Goal: Task Accomplishment & Management: Use online tool/utility

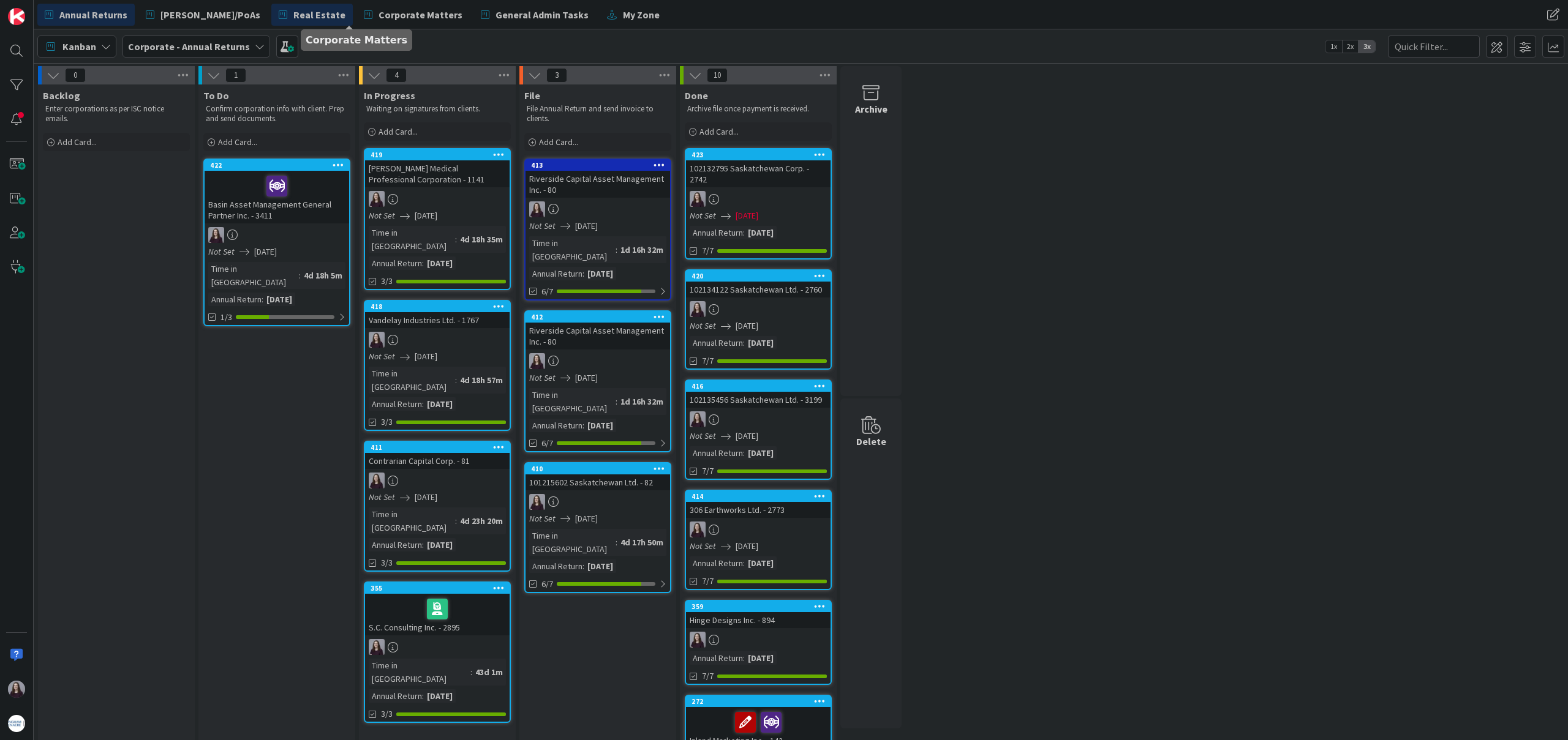
click at [293, 9] on span "Real Estate" at bounding box center [319, 15] width 52 height 15
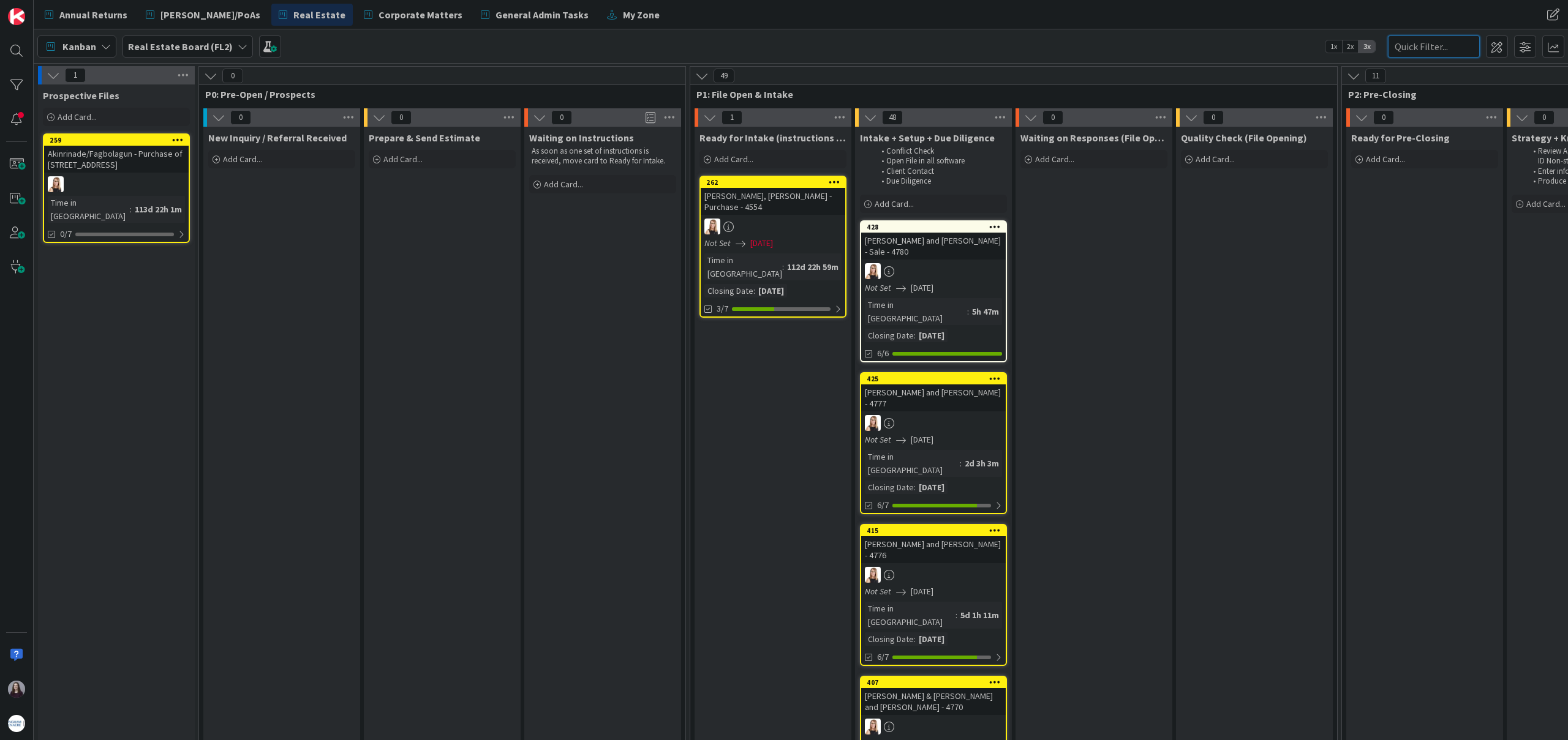
click at [1443, 47] on input "text" at bounding box center [1433, 47] width 92 height 22
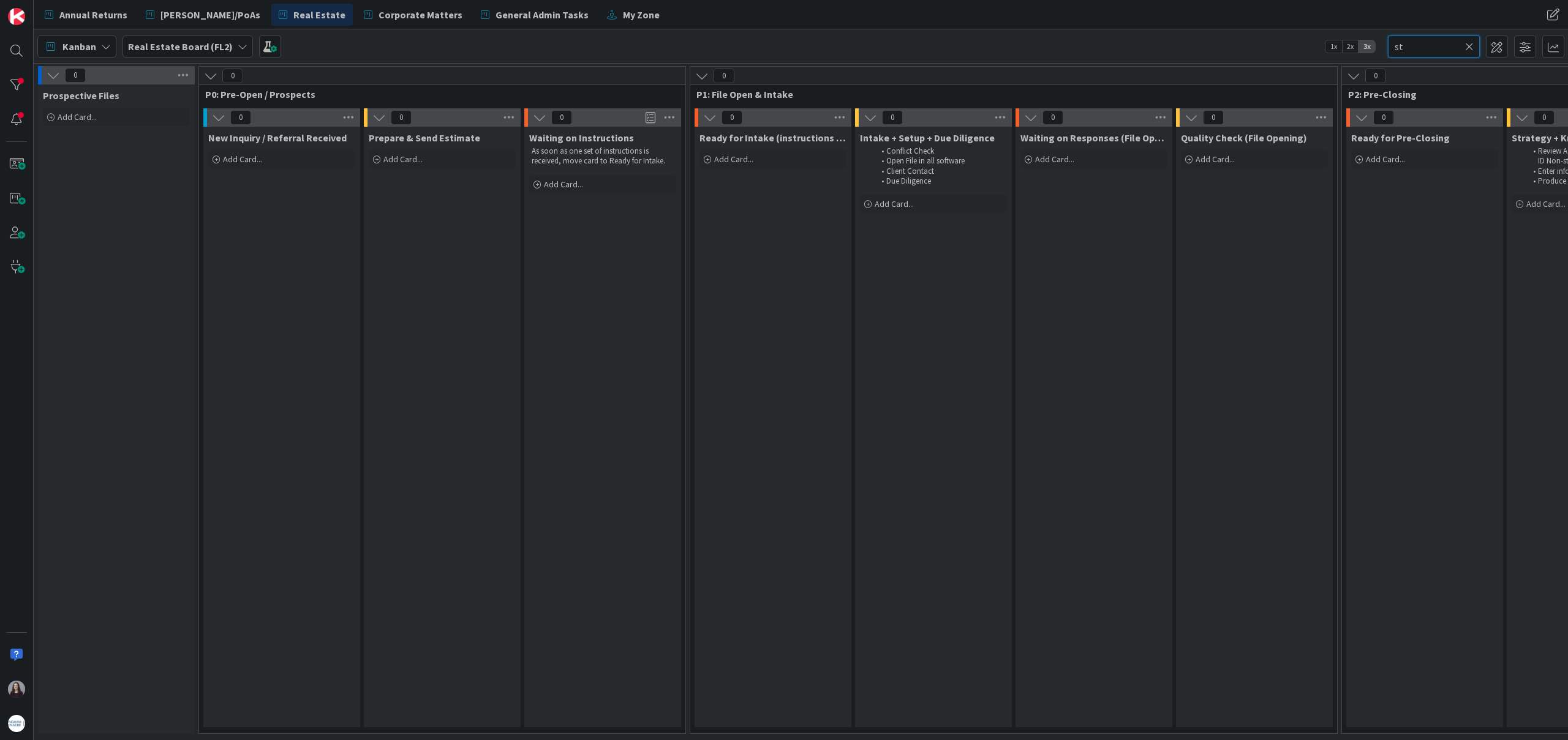
type input "s"
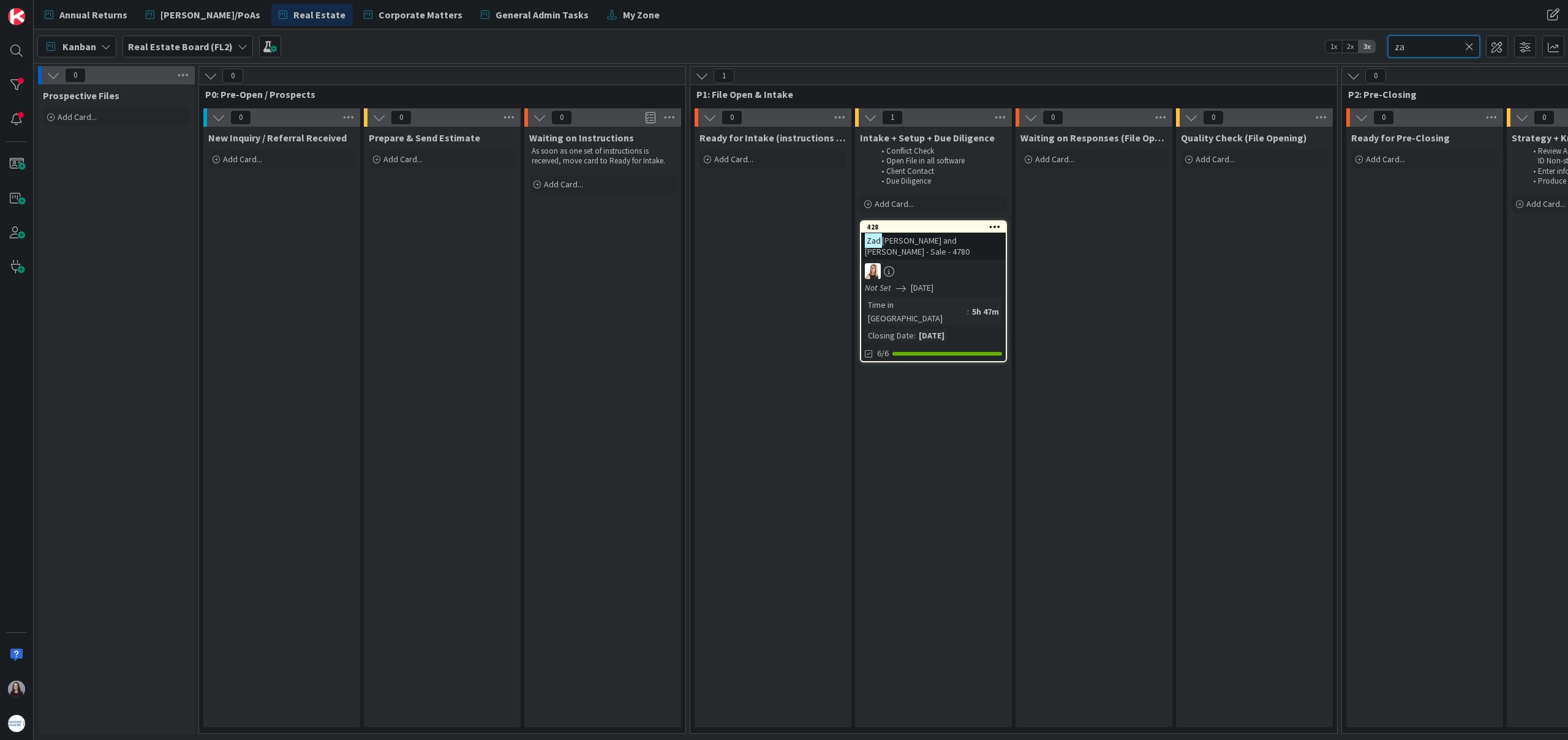
type input "z"
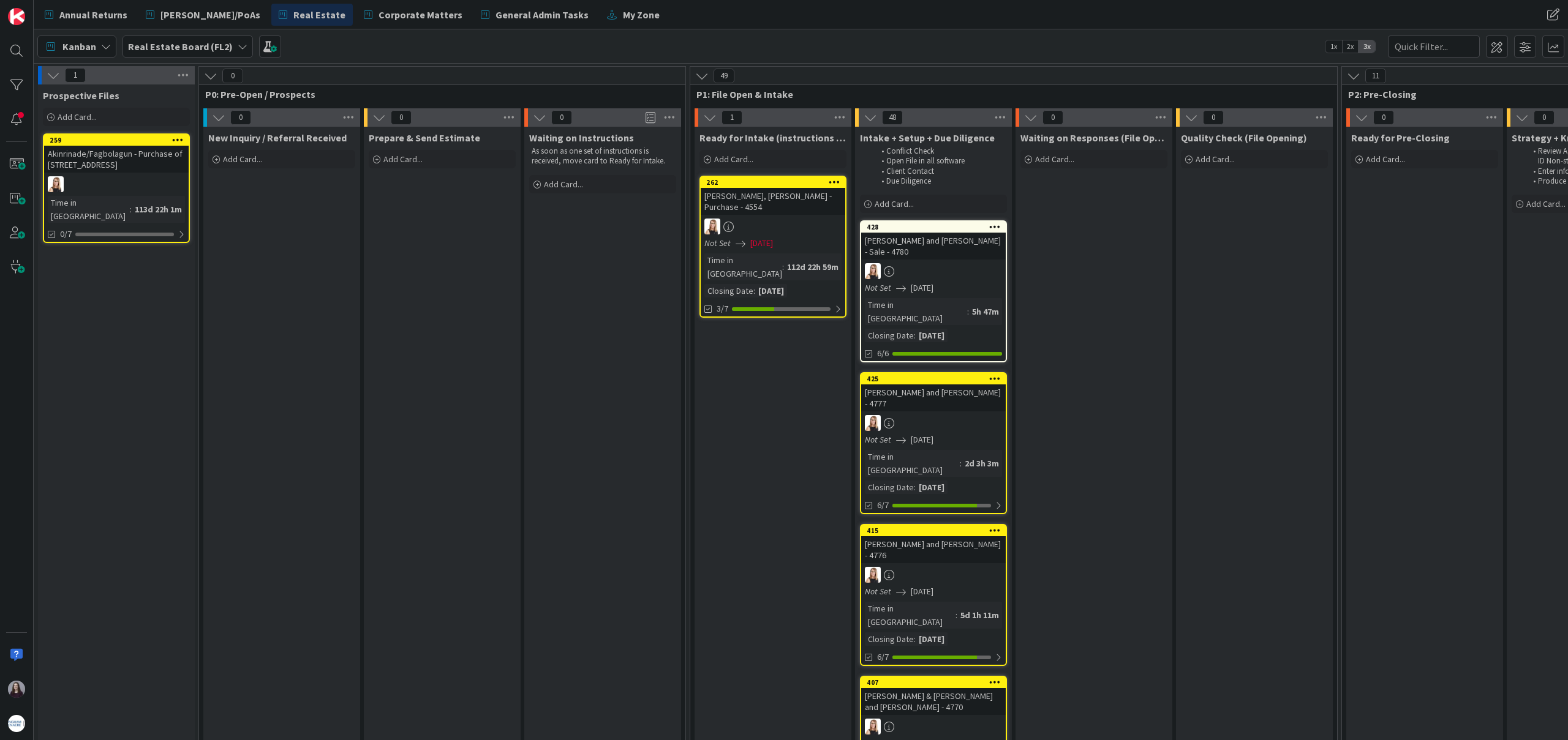
click at [1181, 37] on div "Kanban Real Estate Board (FL2) 1x 2x 3x" at bounding box center [801, 45] width 1534 height 34
click at [768, 159] on div "Add Card..." at bounding box center [772, 159] width 147 height 19
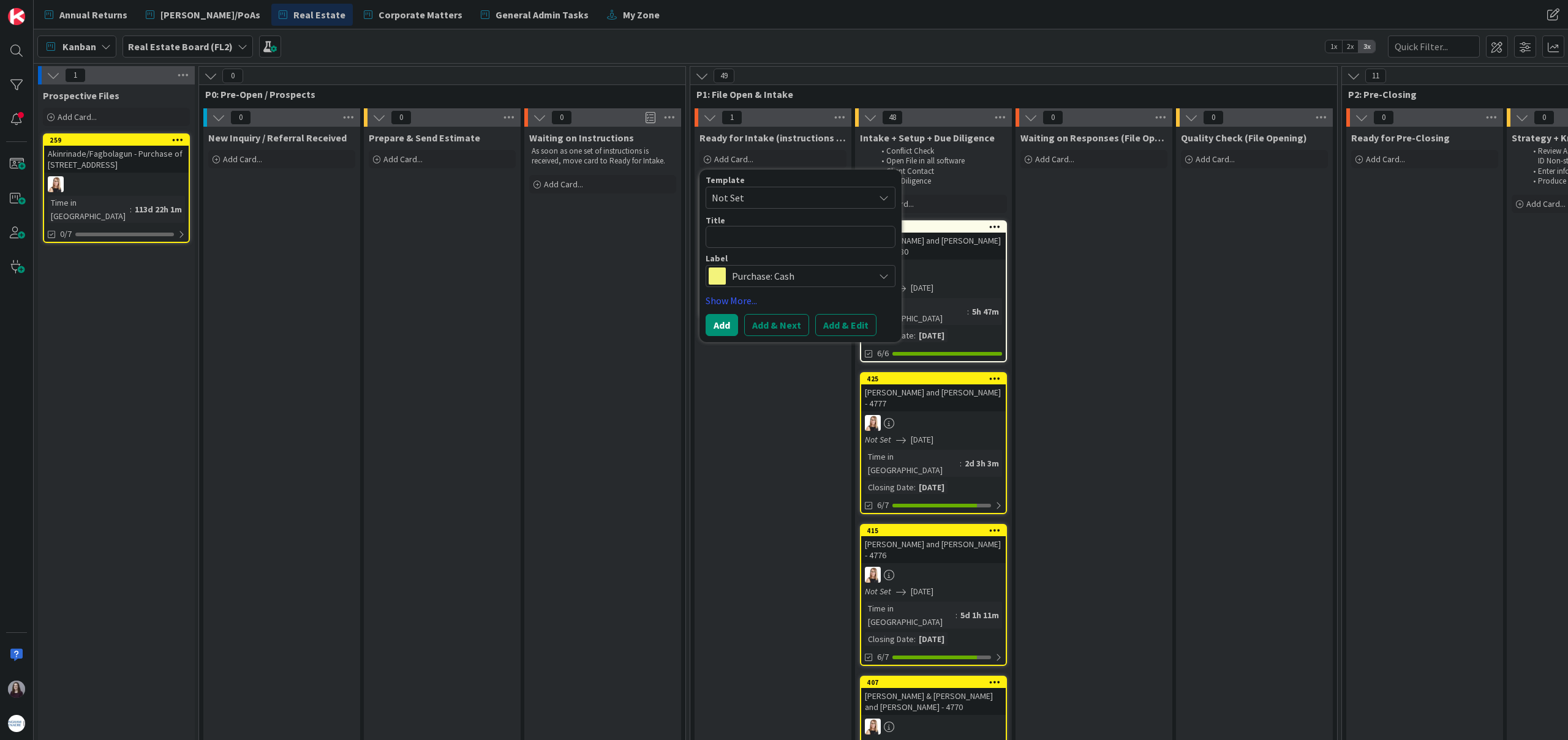
drag, startPoint x: 769, startPoint y: 193, endPoint x: 781, endPoint y: 205, distance: 17.0
click at [769, 193] on span "Not Set" at bounding box center [787, 197] width 153 height 16
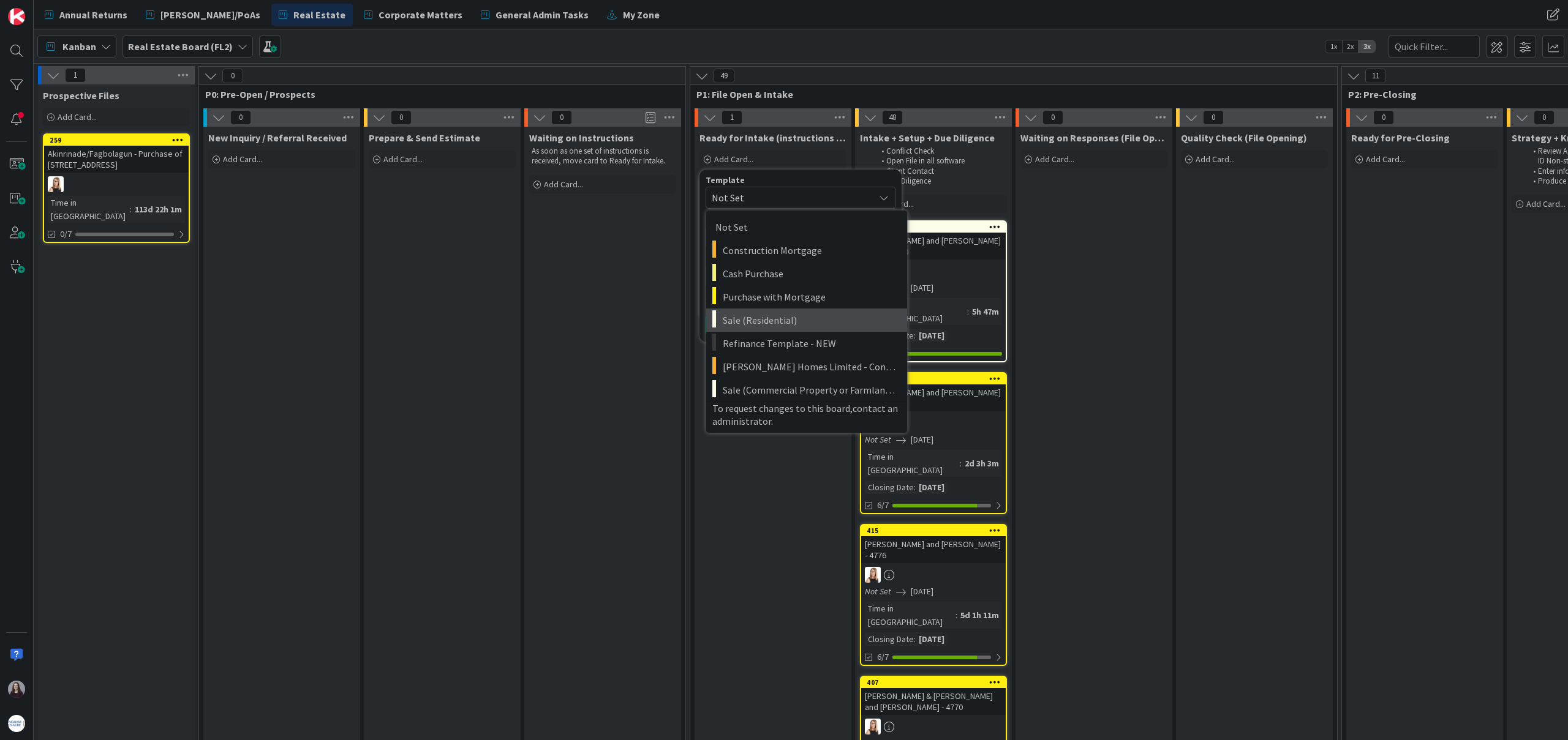
click at [780, 324] on span "Sale (Residential)" at bounding box center [810, 320] width 175 height 16
type textarea "x"
type textarea "Sale (Residential)"
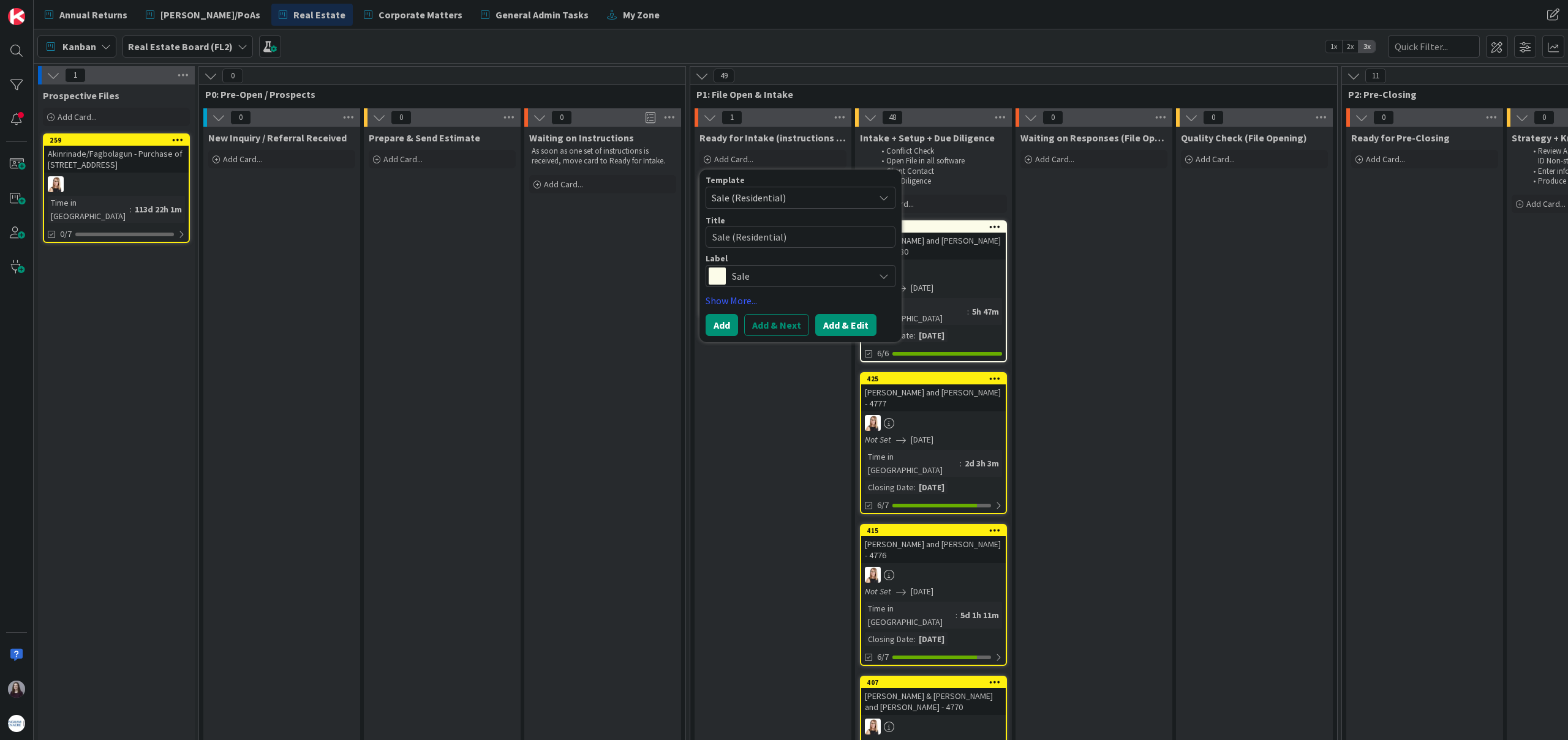
click at [836, 318] on button "Add & Edit" at bounding box center [846, 325] width 61 height 22
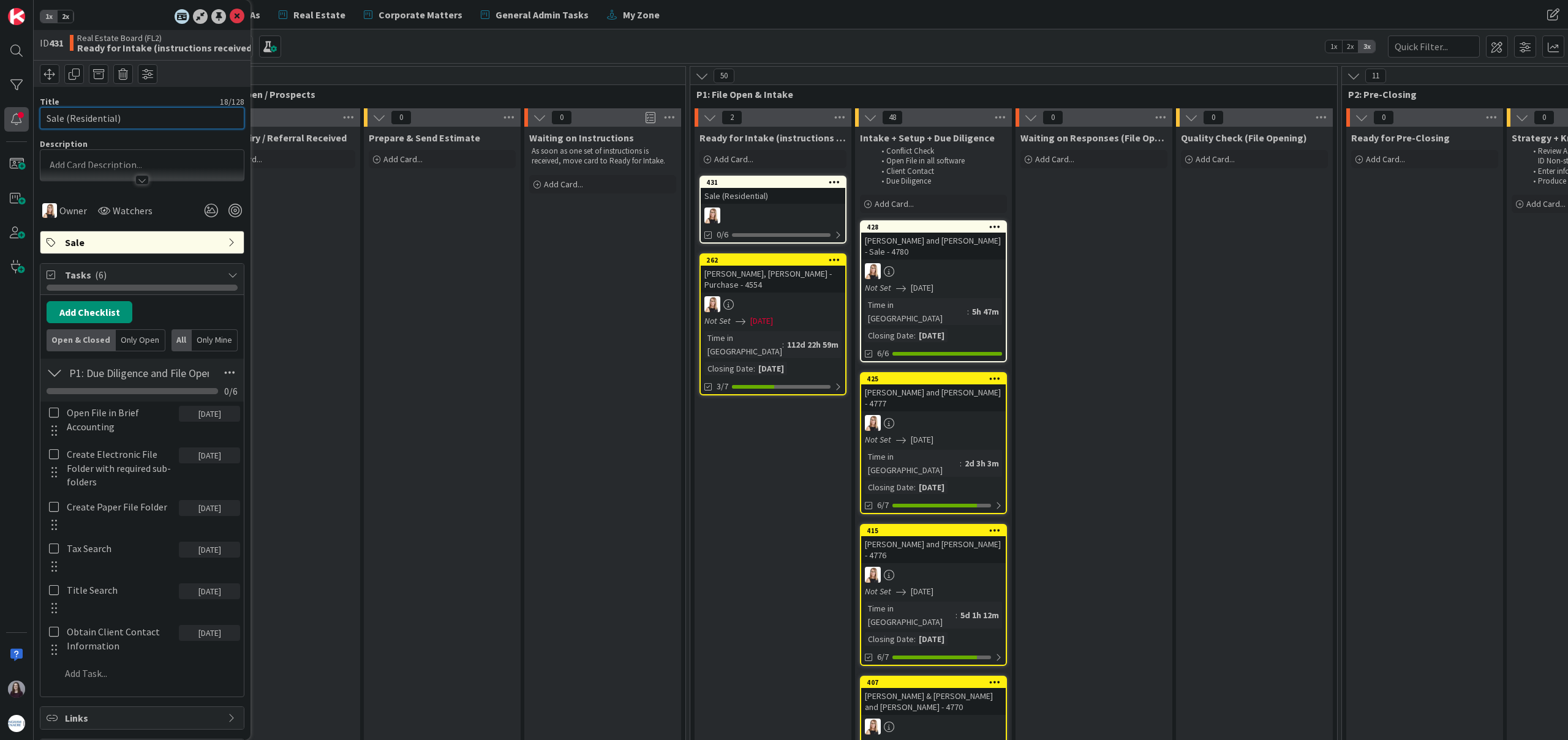
drag, startPoint x: 132, startPoint y: 118, endPoint x: 13, endPoint y: 116, distance: 119.0
click at [13, 116] on div "1x 2x ID 431 Real Estate Board (FL2) Ready for Intake (instructions received) T…" at bounding box center [16, 370] width 34 height 740
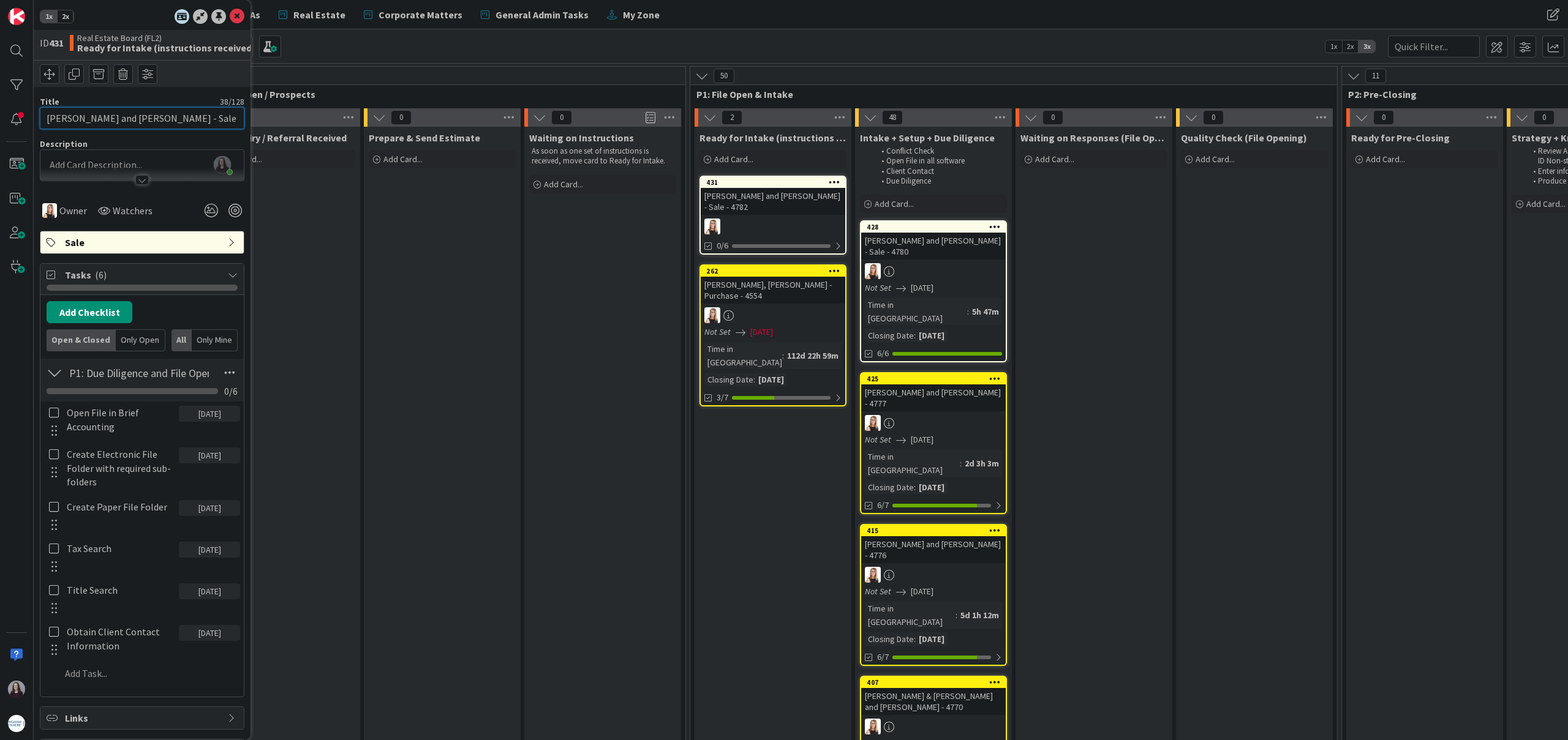
type input "[PERSON_NAME] and [PERSON_NAME] - Sale - 4782"
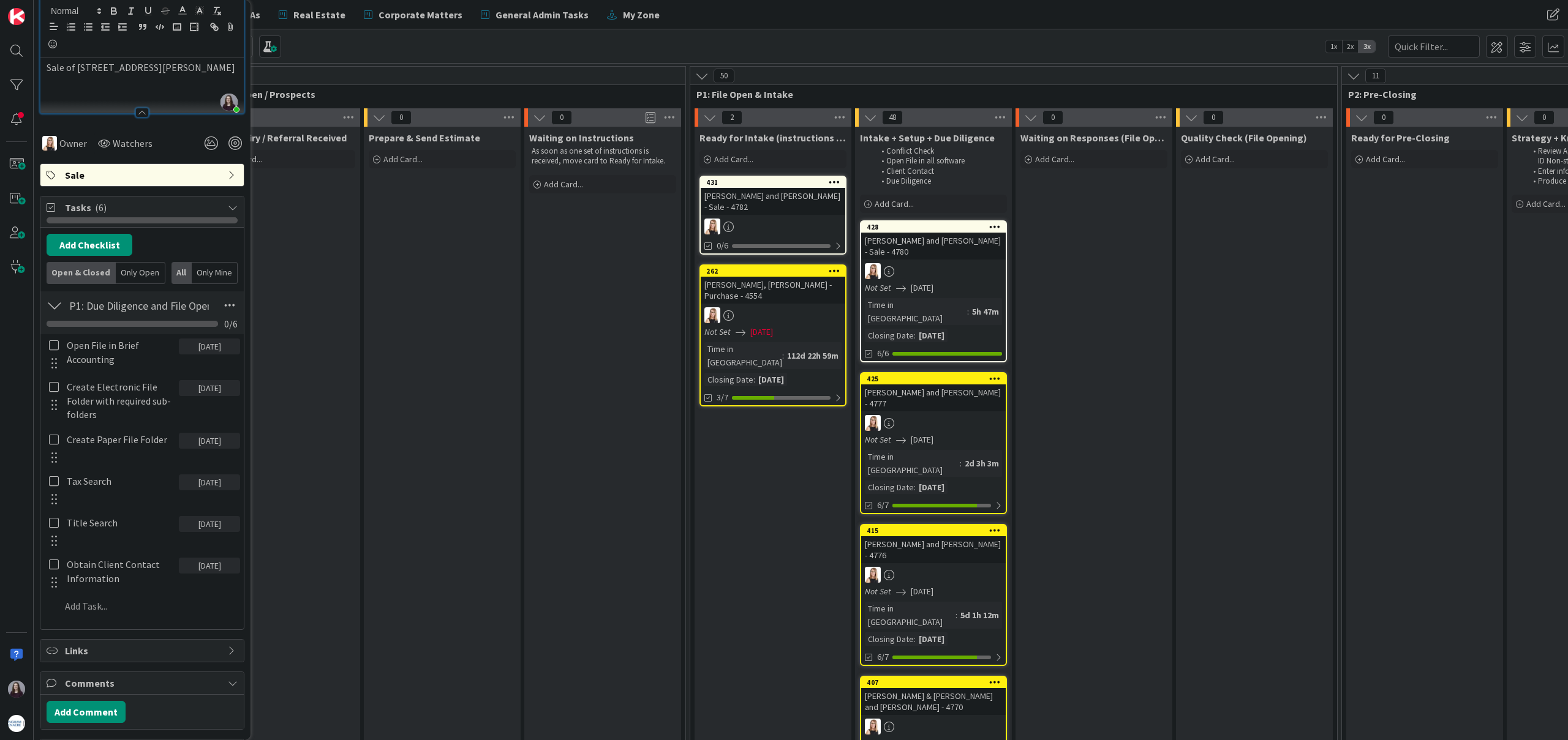
scroll to position [209, 0]
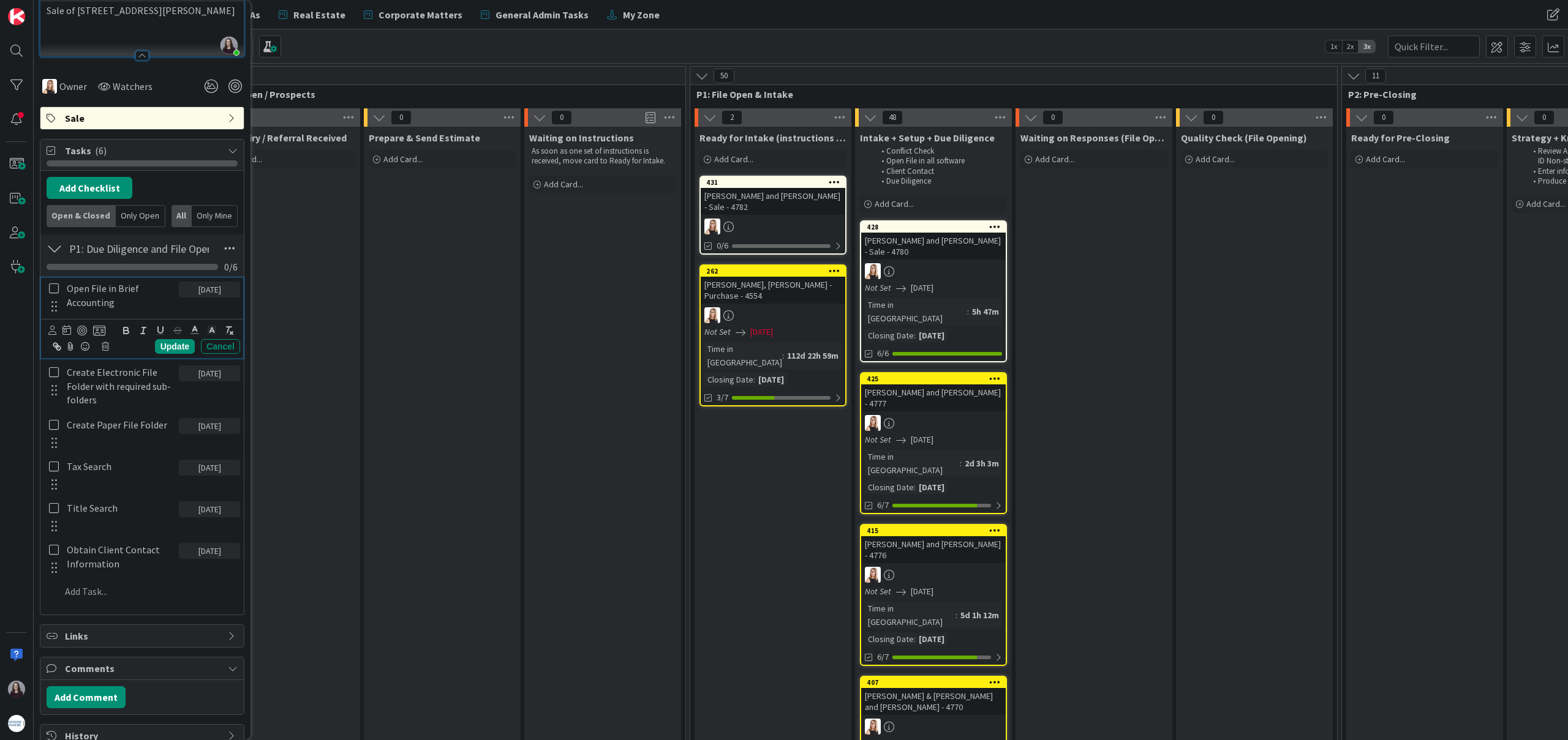
click at [51, 288] on icon at bounding box center [54, 288] width 10 height 11
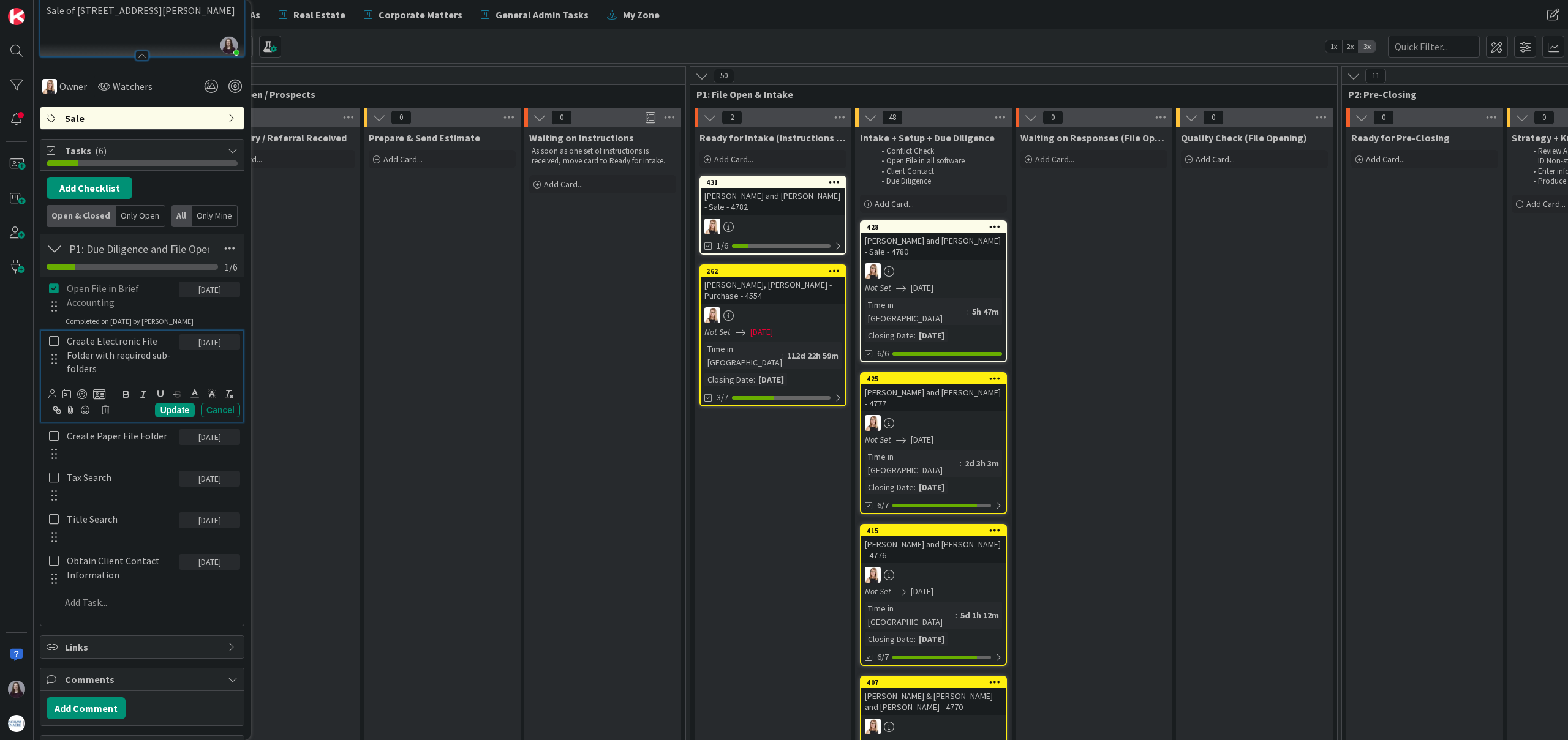
click at [51, 338] on icon at bounding box center [54, 341] width 10 height 11
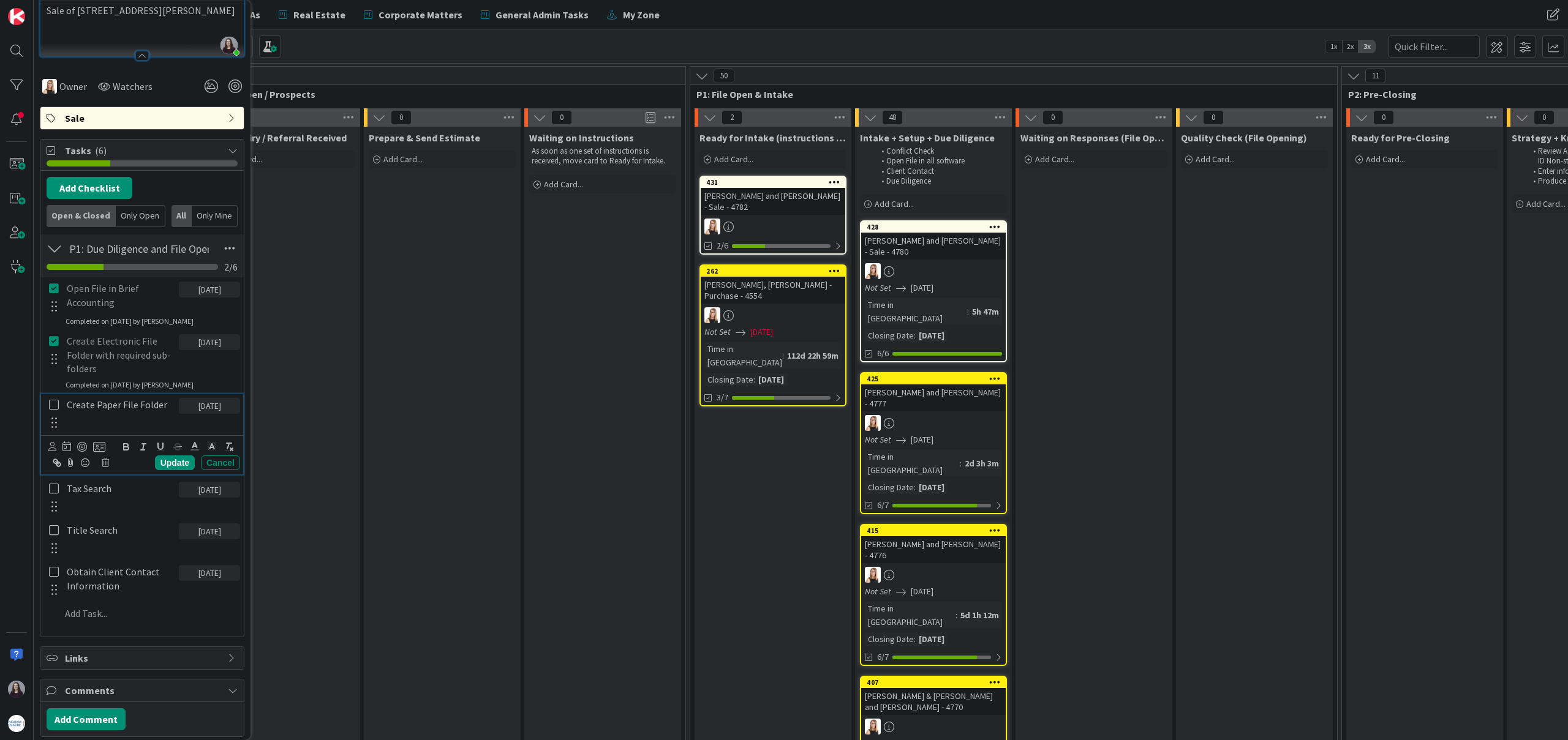
click at [54, 400] on icon at bounding box center [54, 405] width 10 height 11
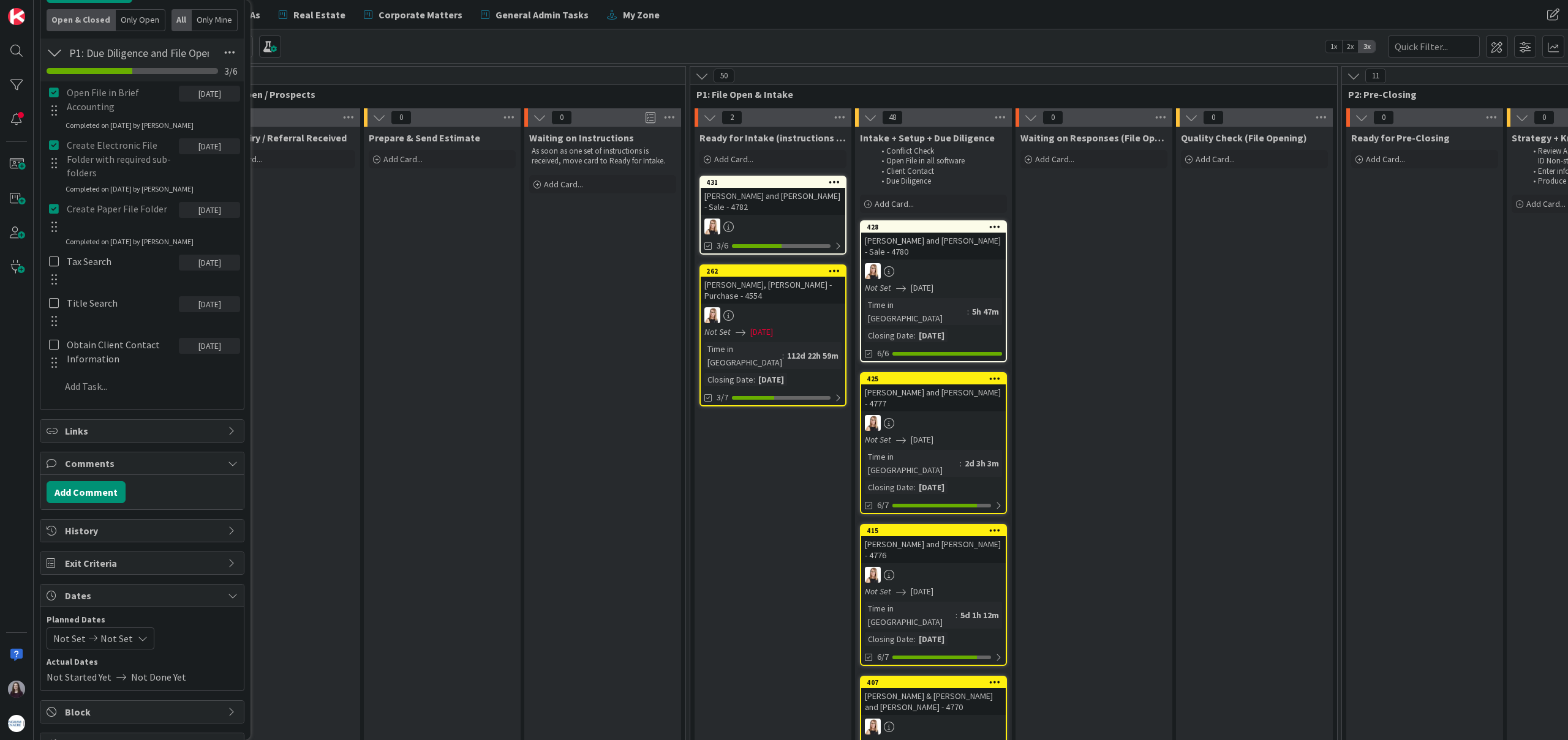
scroll to position [412, 0]
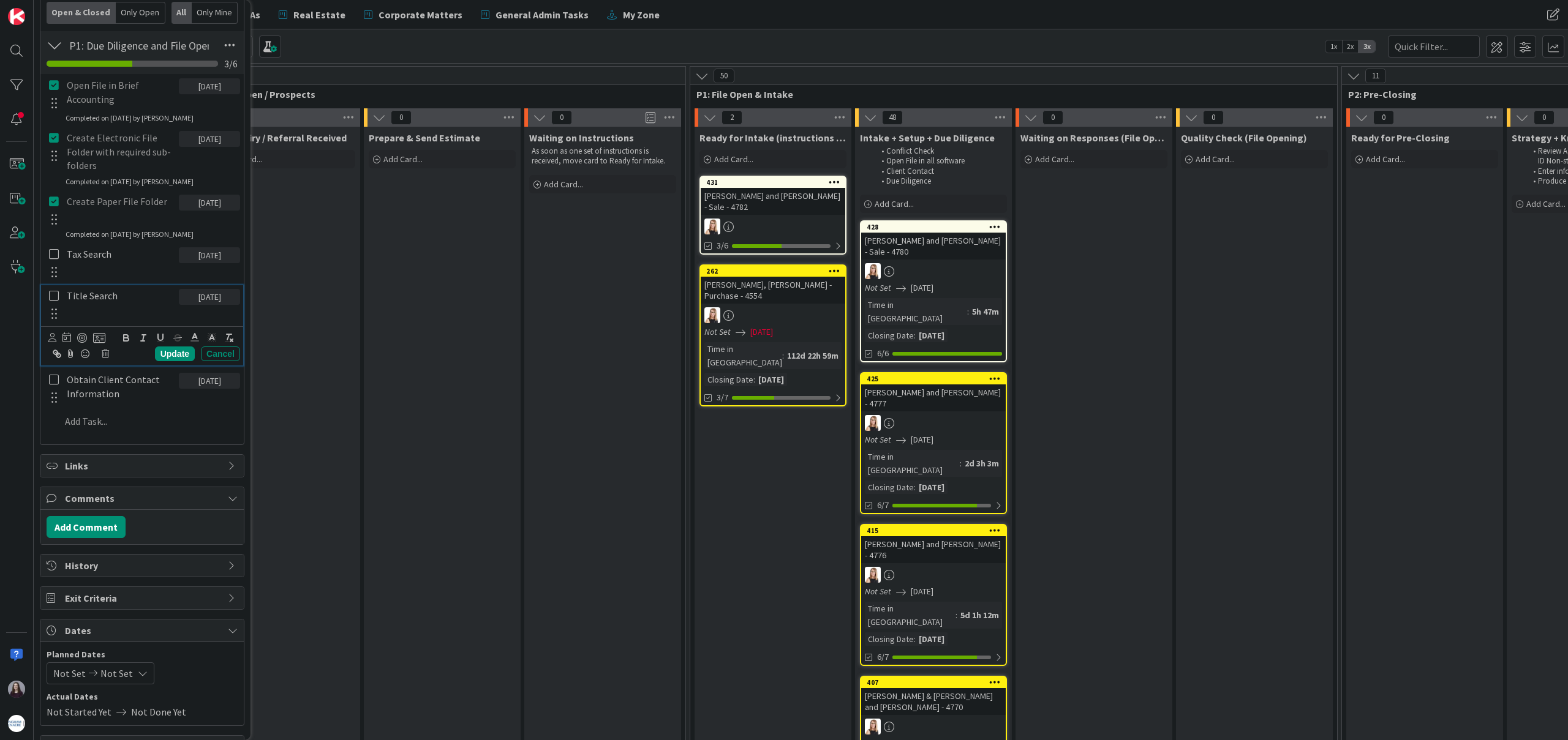
click at [55, 297] on icon at bounding box center [54, 295] width 10 height 11
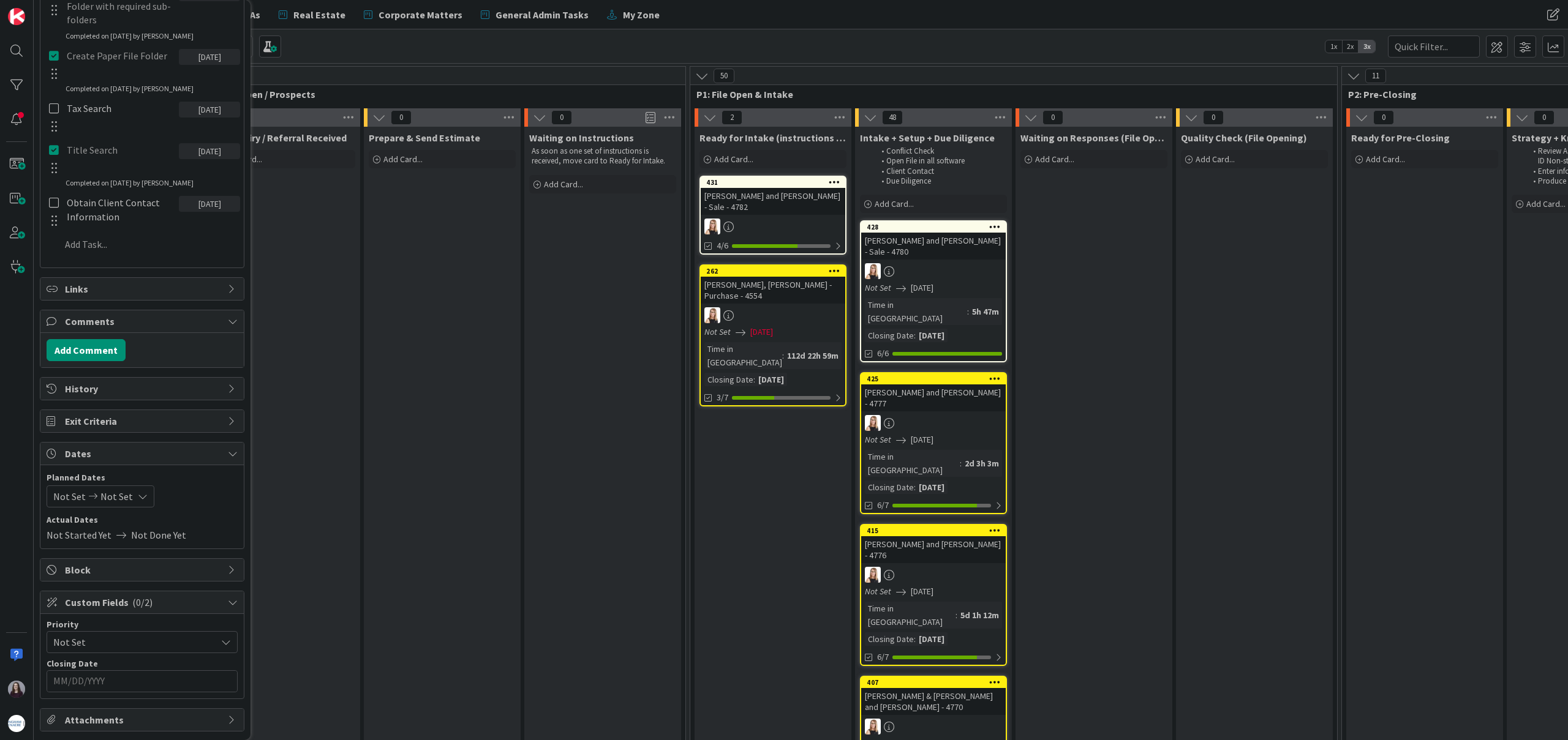
scroll to position [622, 0]
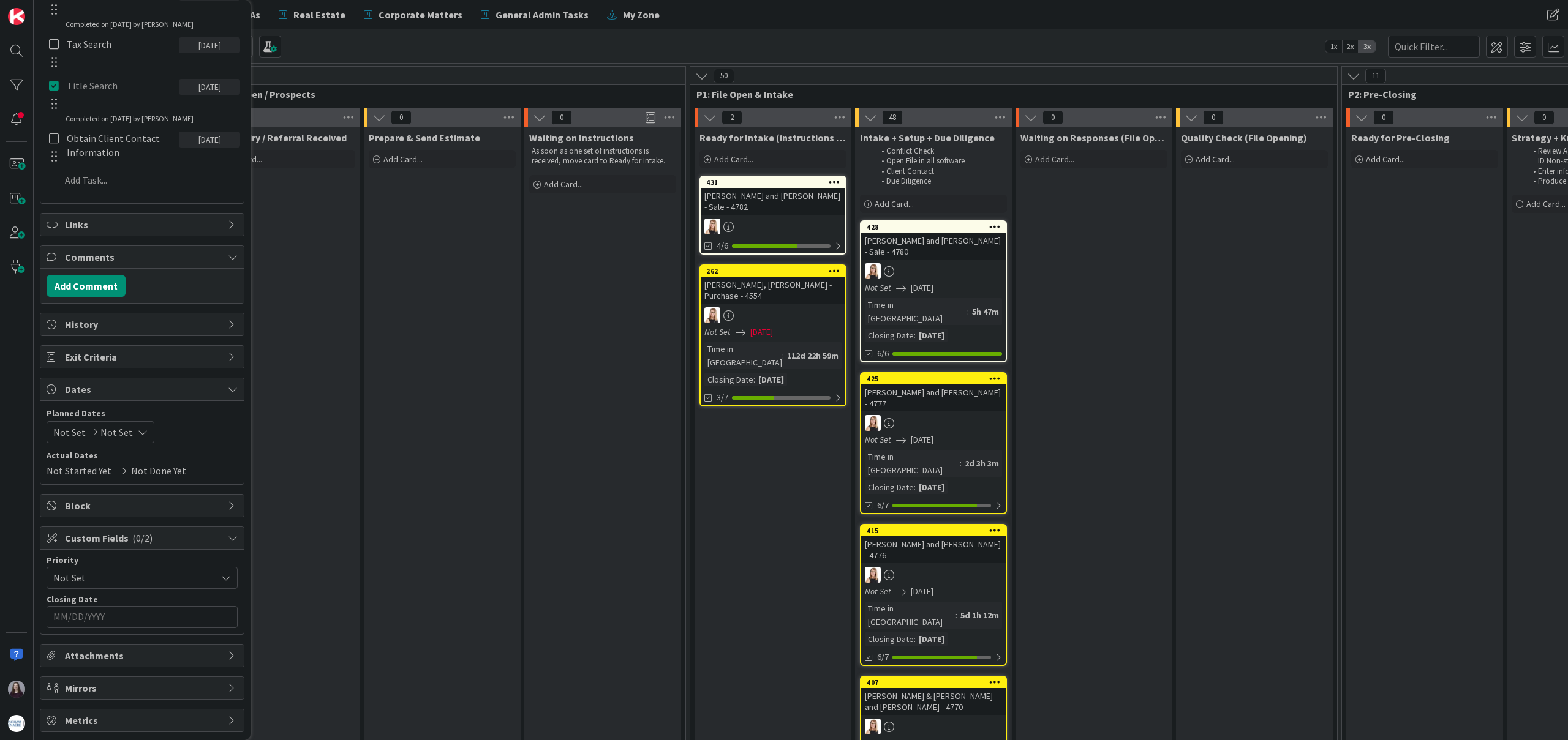
click at [139, 437] on icon at bounding box center [142, 431] width 10 height 10
click at [195, 619] on td "31" at bounding box center [192, 608] width 24 height 23
type input "[DATE]"
click at [195, 615] on td "31" at bounding box center [192, 608] width 24 height 23
type input "[DATE]"
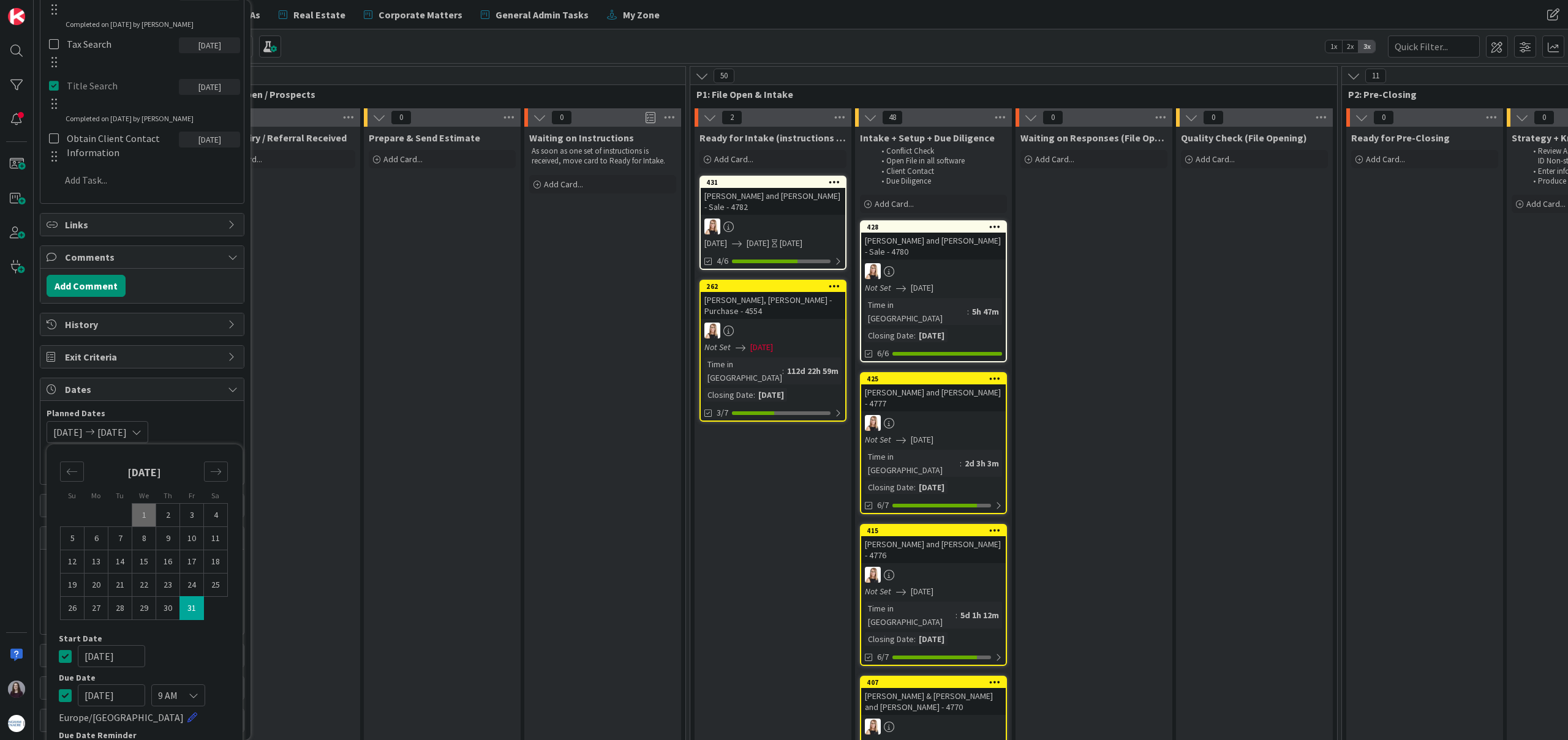
click at [68, 657] on icon at bounding box center [65, 657] width 13 height 15
click at [188, 416] on span "Planned Dates" at bounding box center [142, 413] width 191 height 13
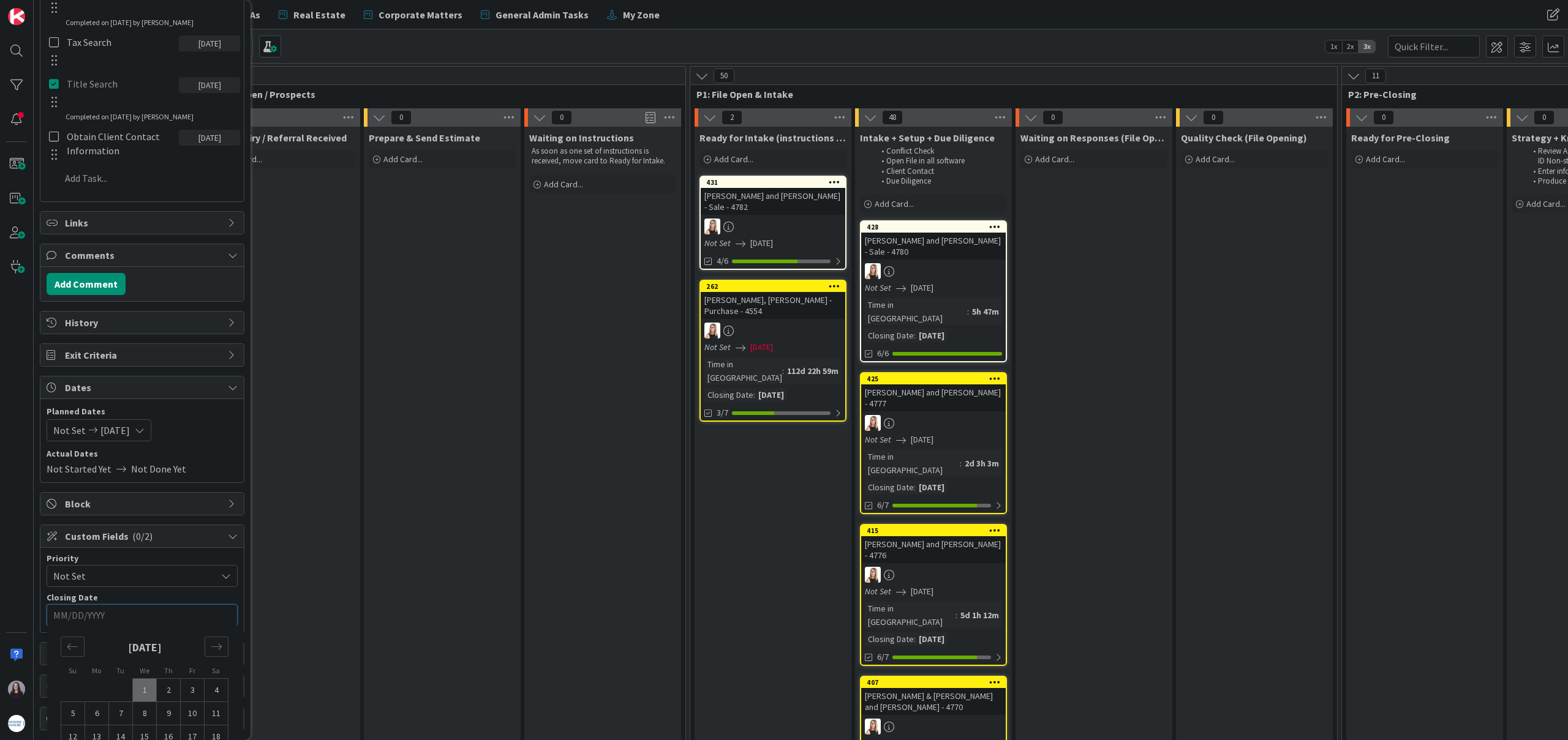
click at [166, 619] on input "MM/DD/YYYY" at bounding box center [142, 616] width 177 height 21
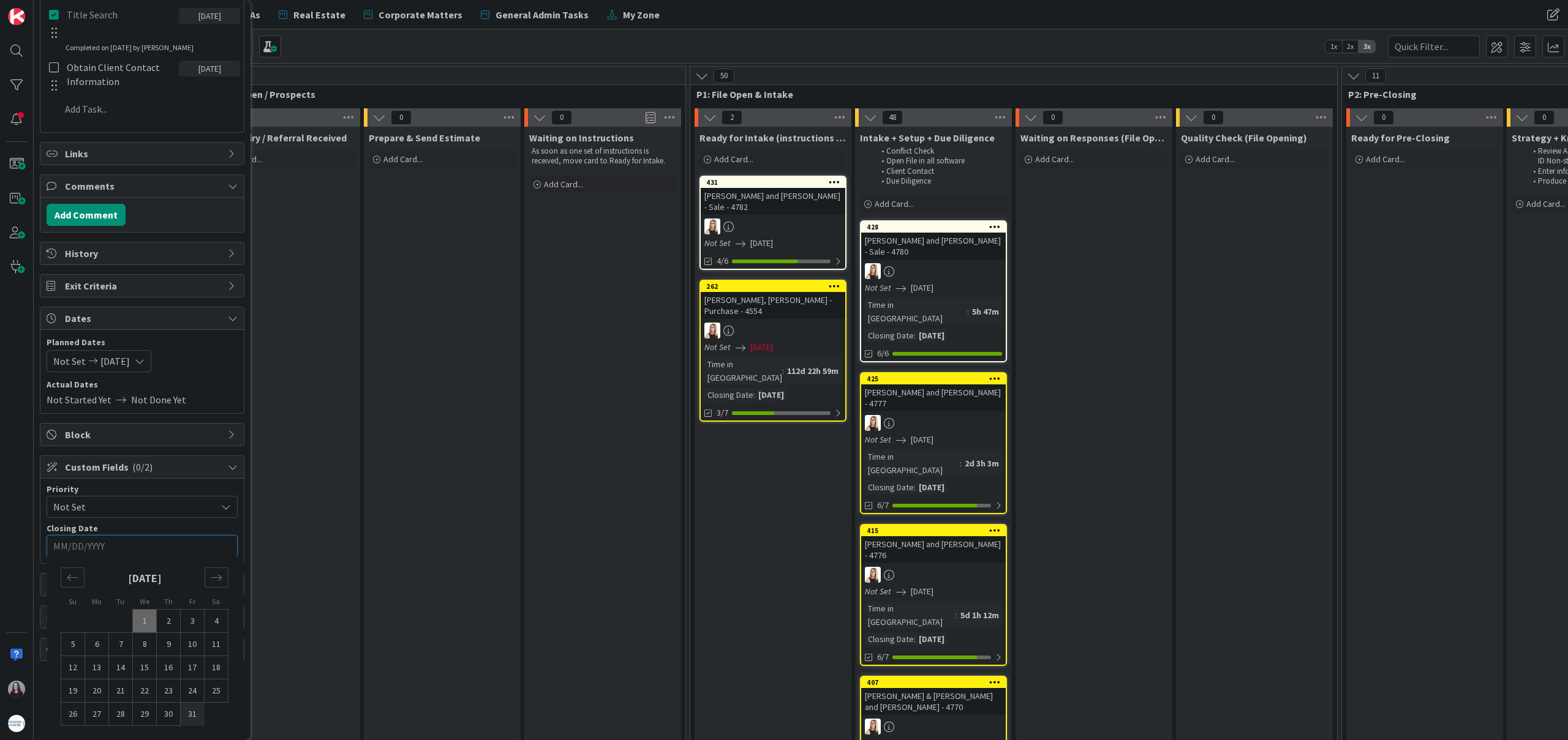
click at [190, 718] on td "31" at bounding box center [192, 714] width 24 height 23
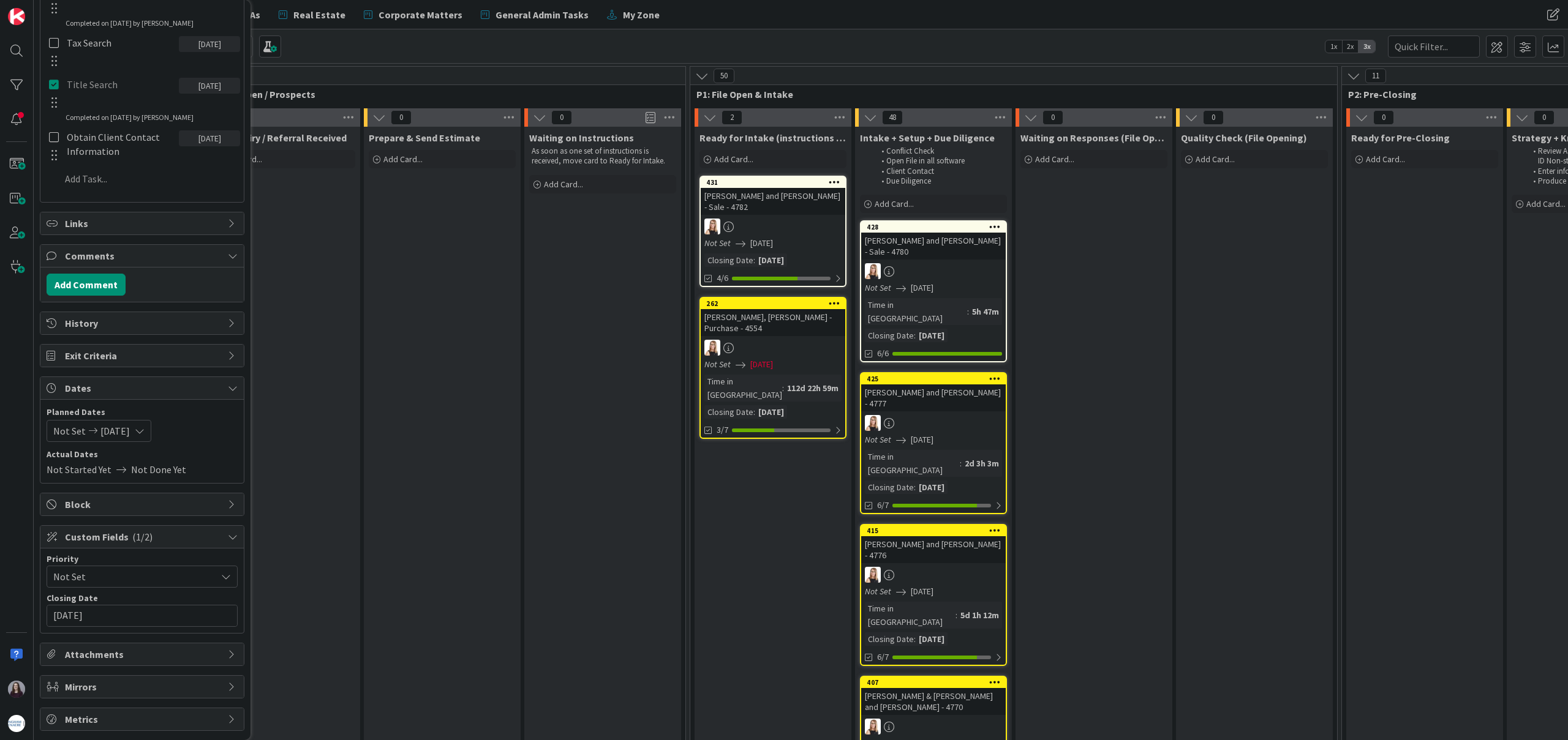
type input "[DATE]"
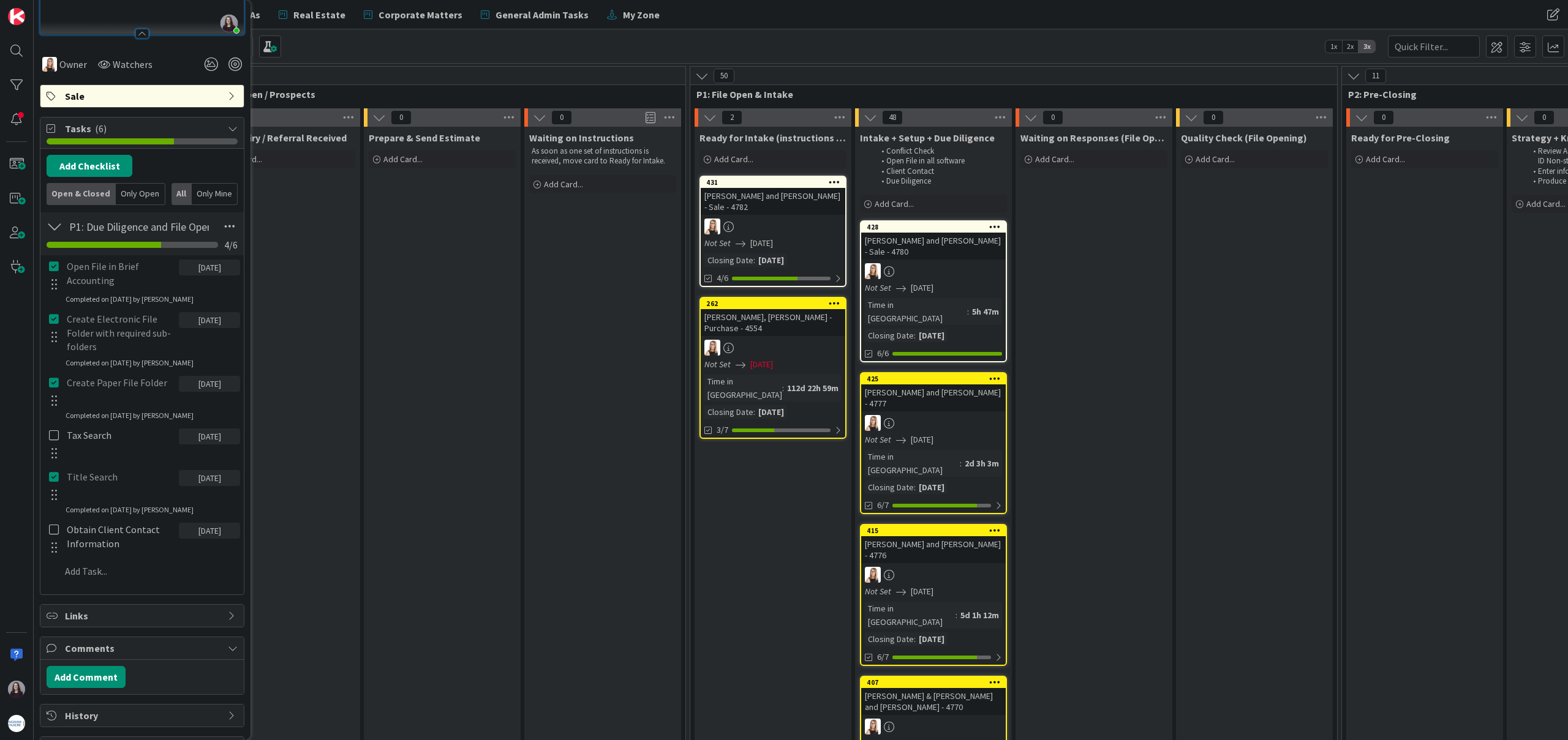
scroll to position [0, 0]
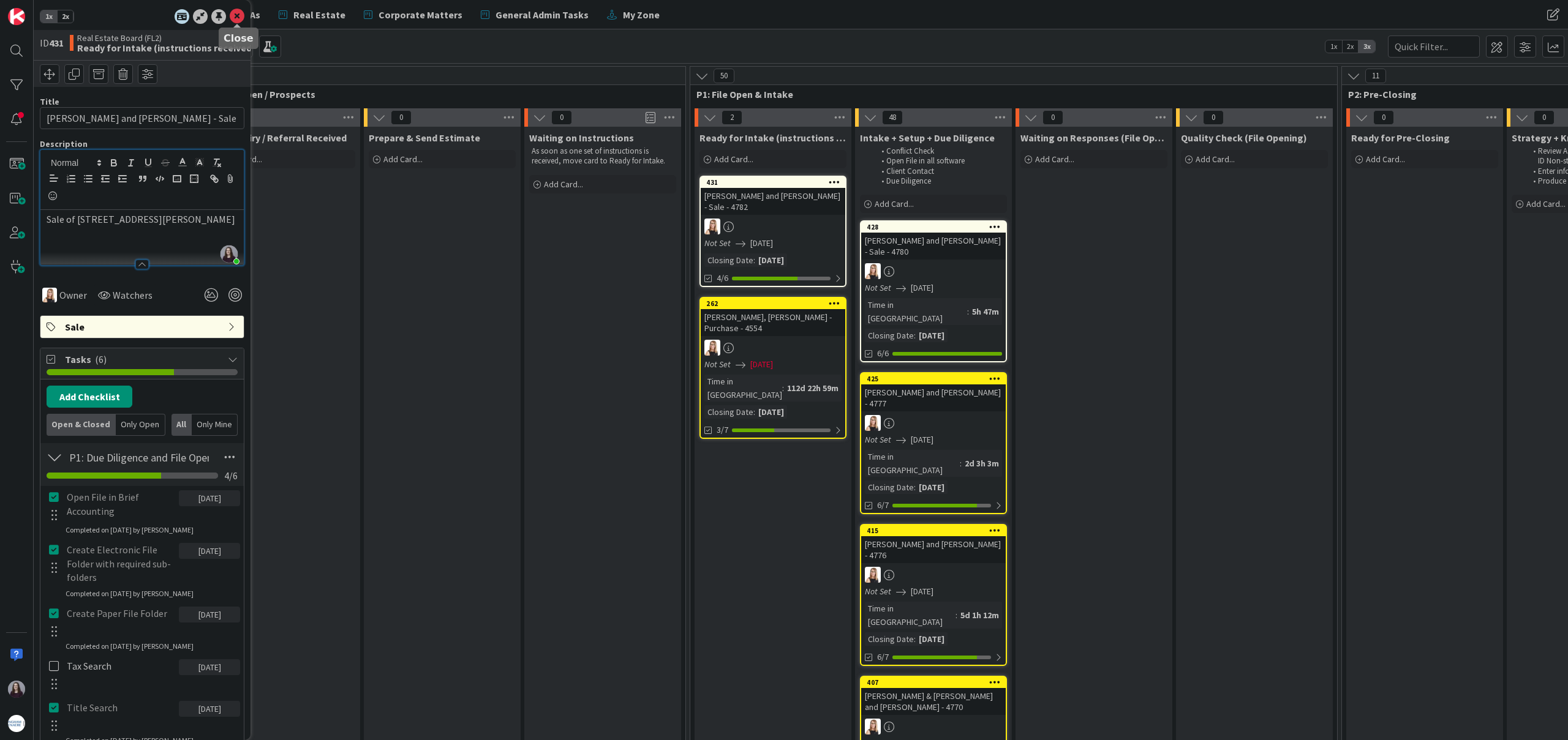
click at [233, 17] on icon at bounding box center [237, 16] width 15 height 15
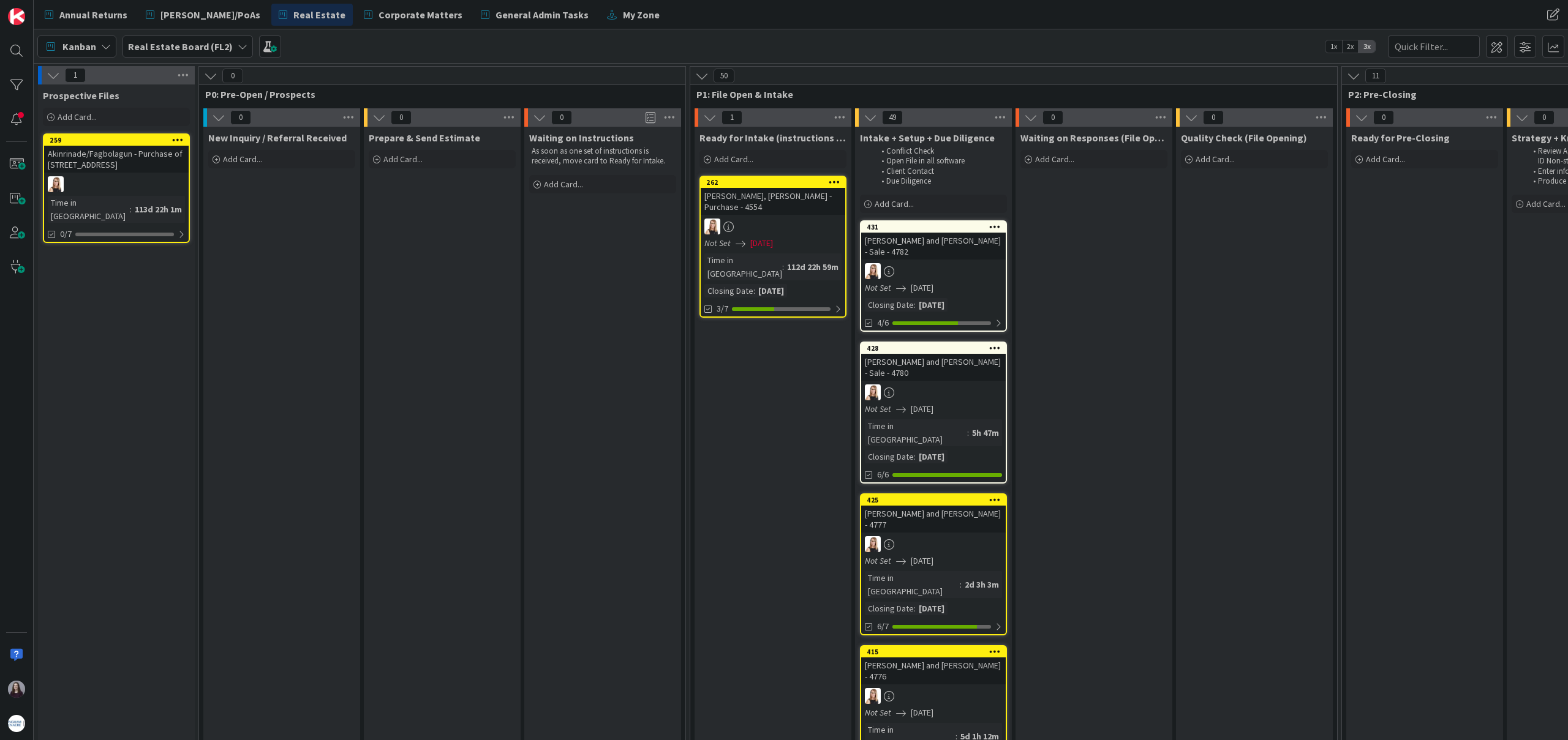
drag, startPoint x: 769, startPoint y: 181, endPoint x: 943, endPoint y: 7, distance: 246.1
